Goal: Find specific page/section: Find specific page/section

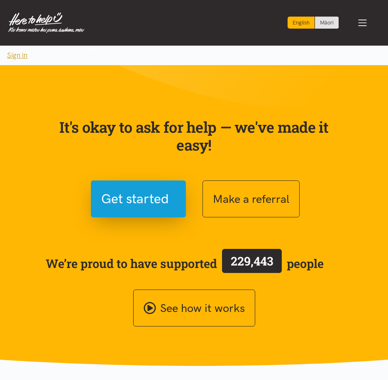
click at [23, 57] on button "Sign in" at bounding box center [17, 55] width 34 height 19
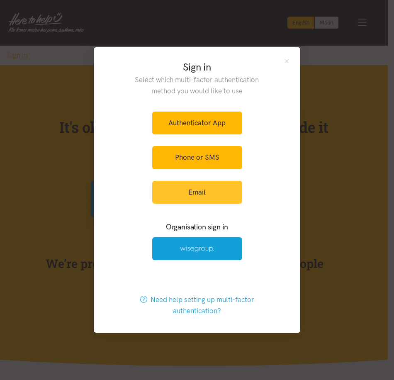
click at [189, 186] on link "Email" at bounding box center [197, 192] width 90 height 23
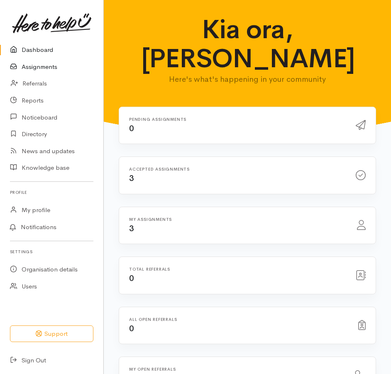
click at [45, 68] on link "Assignments" at bounding box center [51, 66] width 103 height 17
